Goal: Task Accomplishment & Management: Use online tool/utility

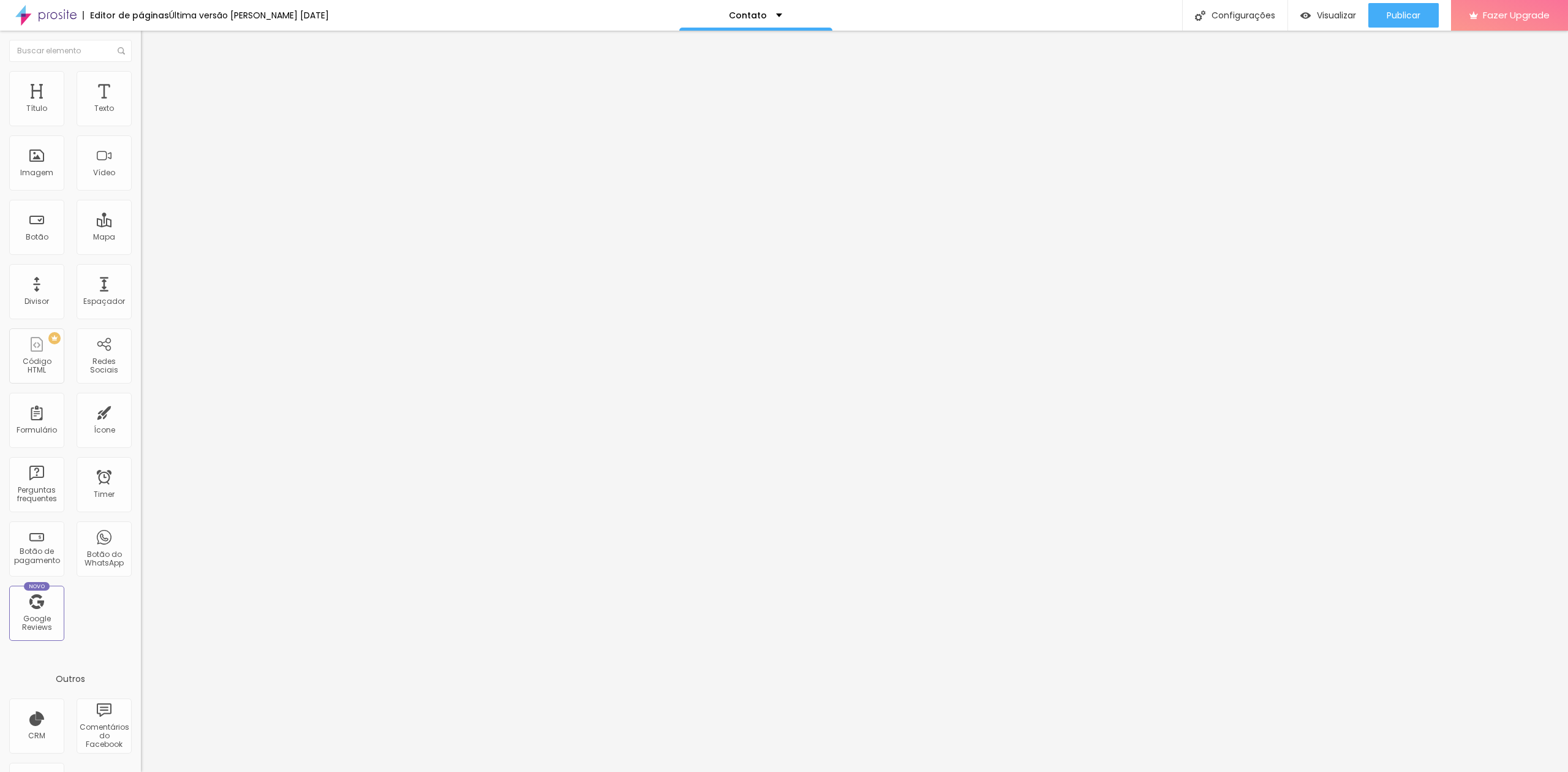
click at [141, 84] on img at bounding box center [146, 89] width 11 height 11
click at [141, 71] on li "Conteúdo" at bounding box center [211, 65] width 141 height 12
click at [149, 120] on div "Contato" at bounding box center [211, 113] width 125 height 11
click at [141, 124] on img at bounding box center [145, 128] width 8 height 8
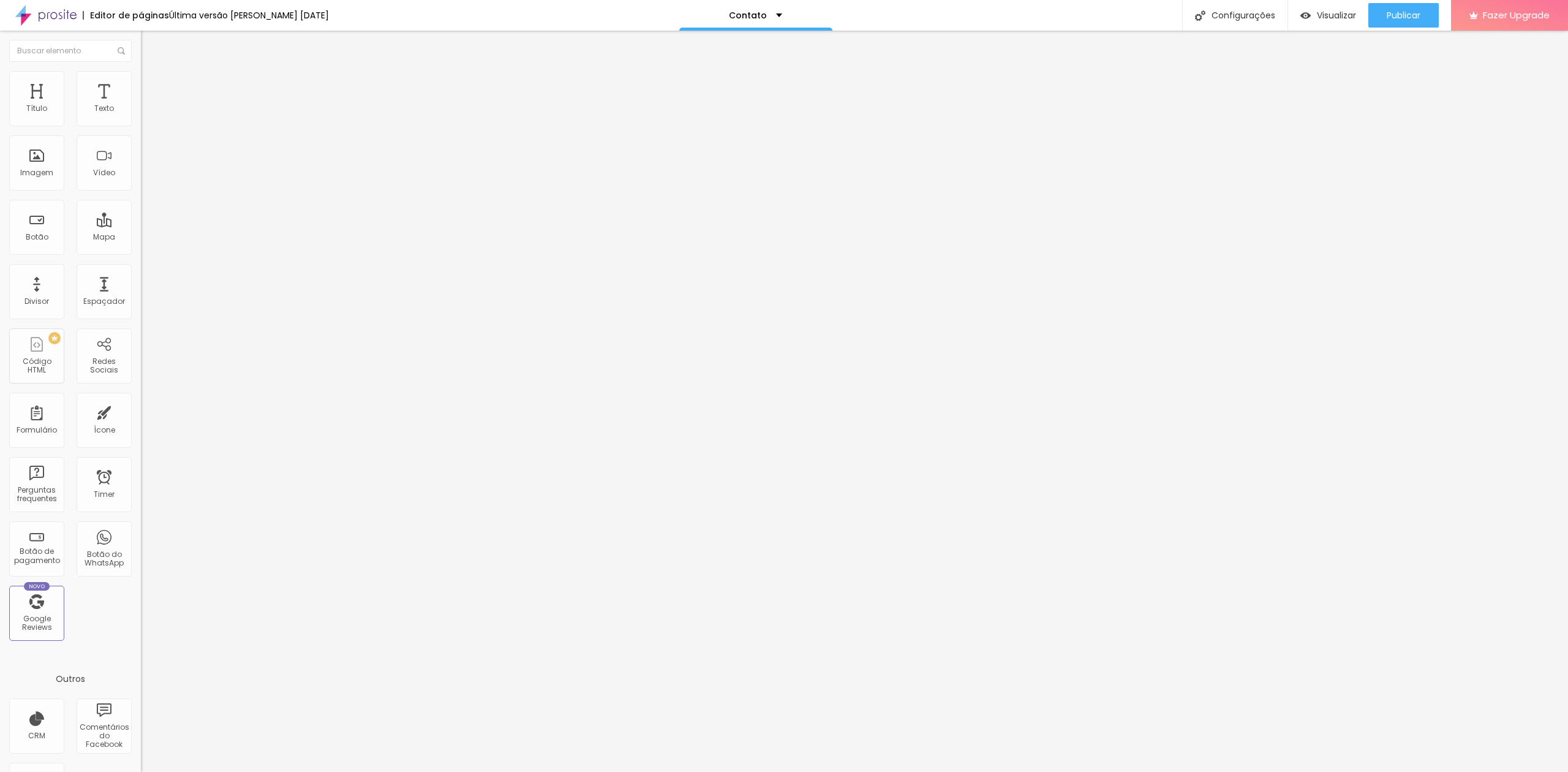
click at [980, 771] on div at bounding box center [784, 784] width 1568 height 11
